Goal: Task Accomplishment & Management: Manage account settings

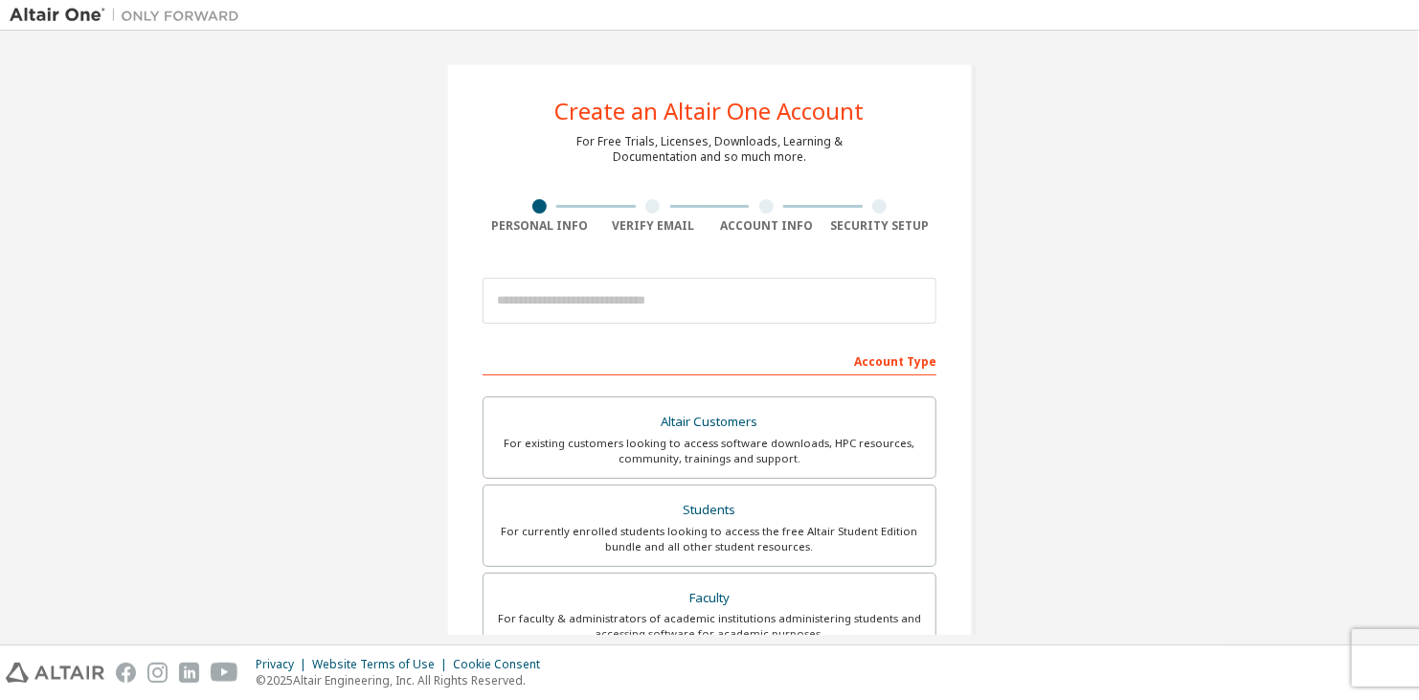
click at [325, 325] on div "Create an Altair One Account For Free Trials, Licenses, Downloads, Learning & D…" at bounding box center [710, 547] width 1400 height 1014
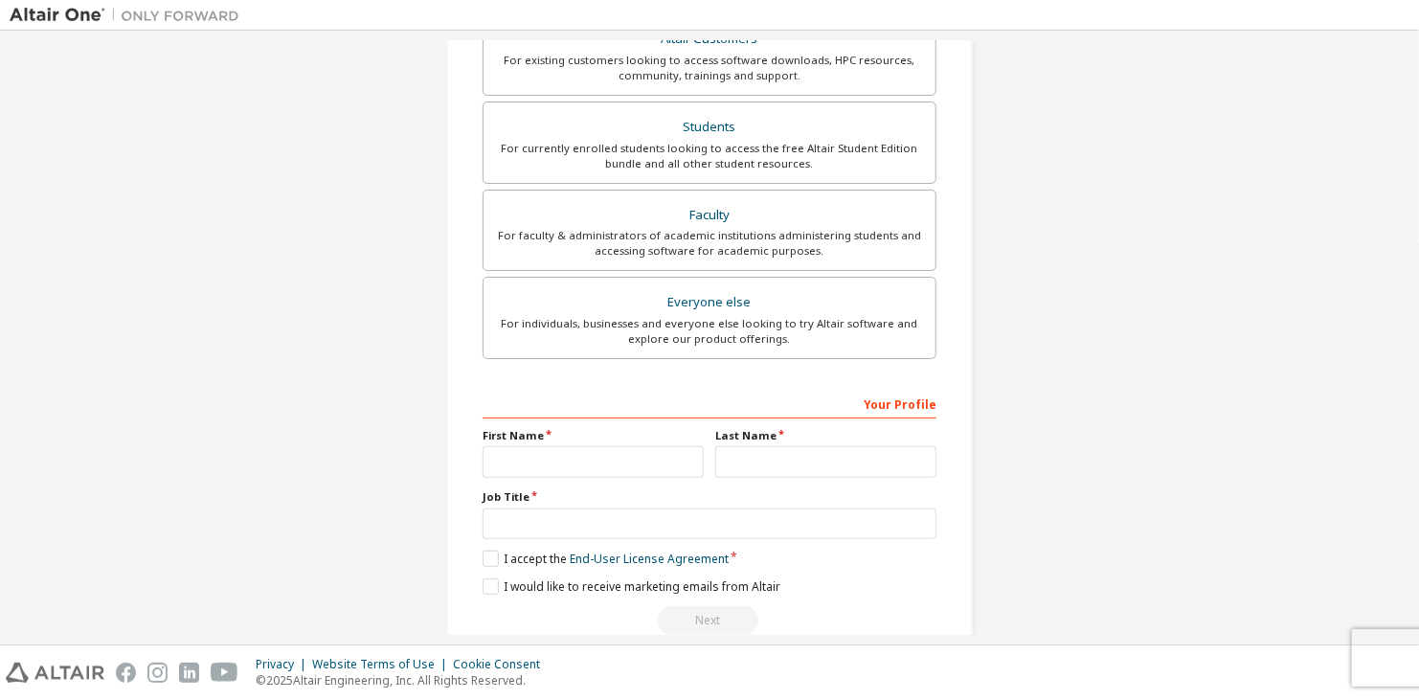
scroll to position [415, 0]
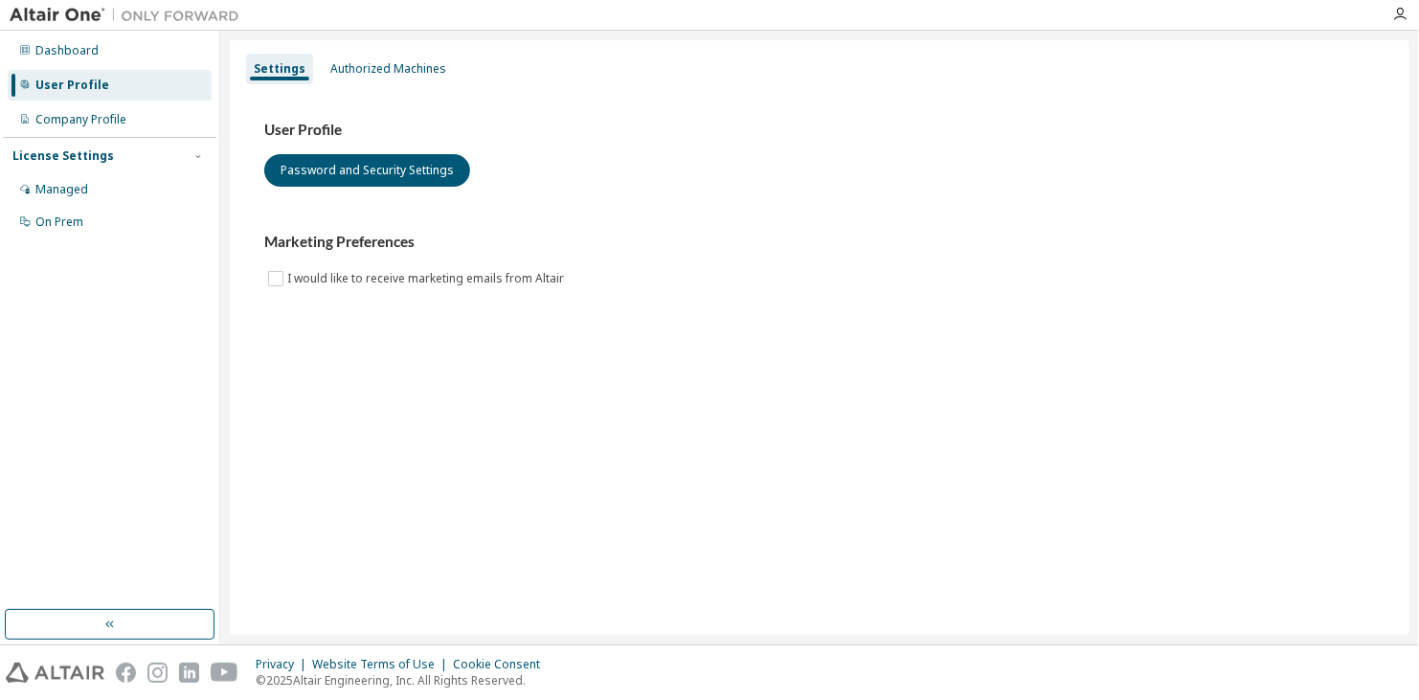
click at [161, 157] on div "License Settings" at bounding box center [109, 155] width 194 height 17
click at [79, 189] on div "Managed" at bounding box center [61, 189] width 53 height 15
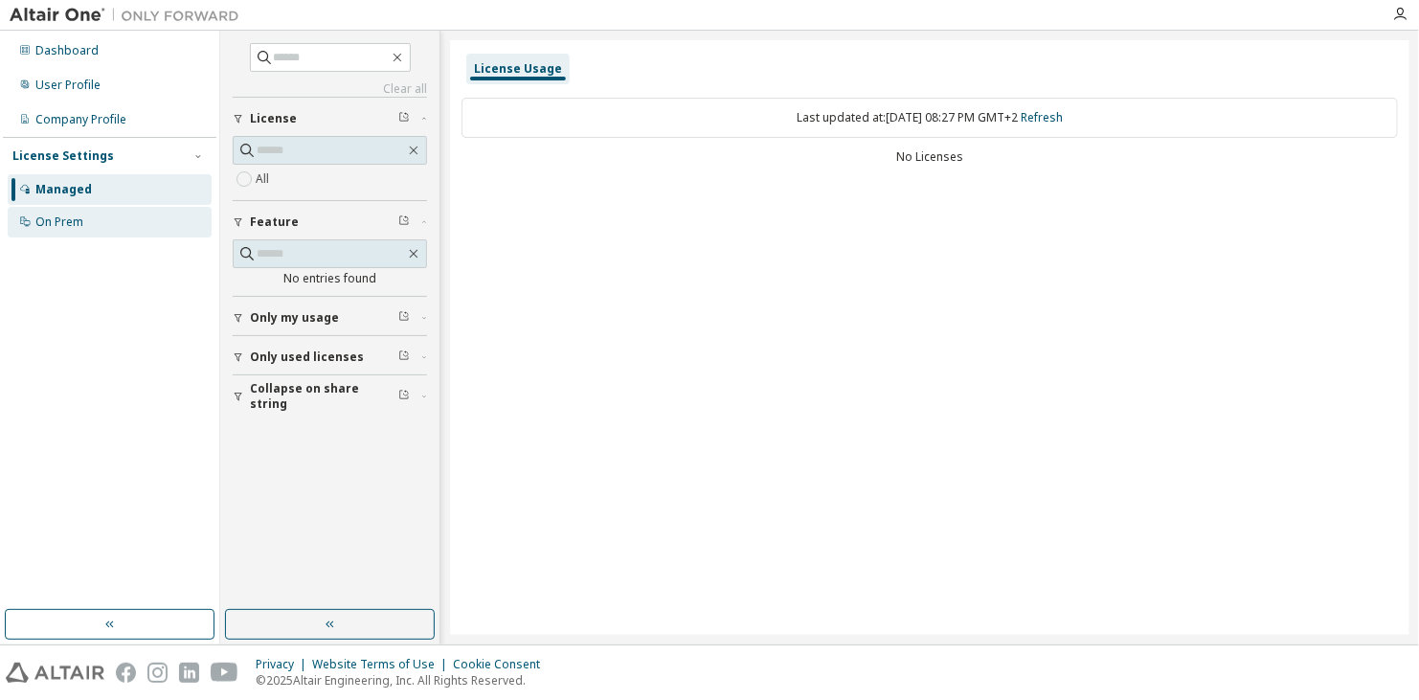
click at [71, 218] on div "On Prem" at bounding box center [59, 221] width 48 height 15
